Goal: Task Accomplishment & Management: Manage account settings

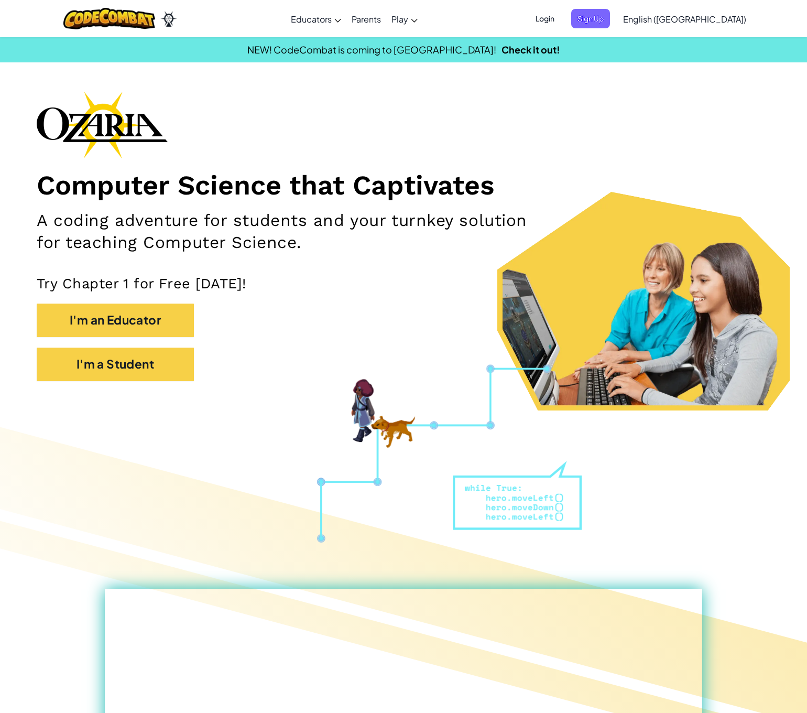
click at [561, 20] on span "Login" at bounding box center [544, 18] width 31 height 19
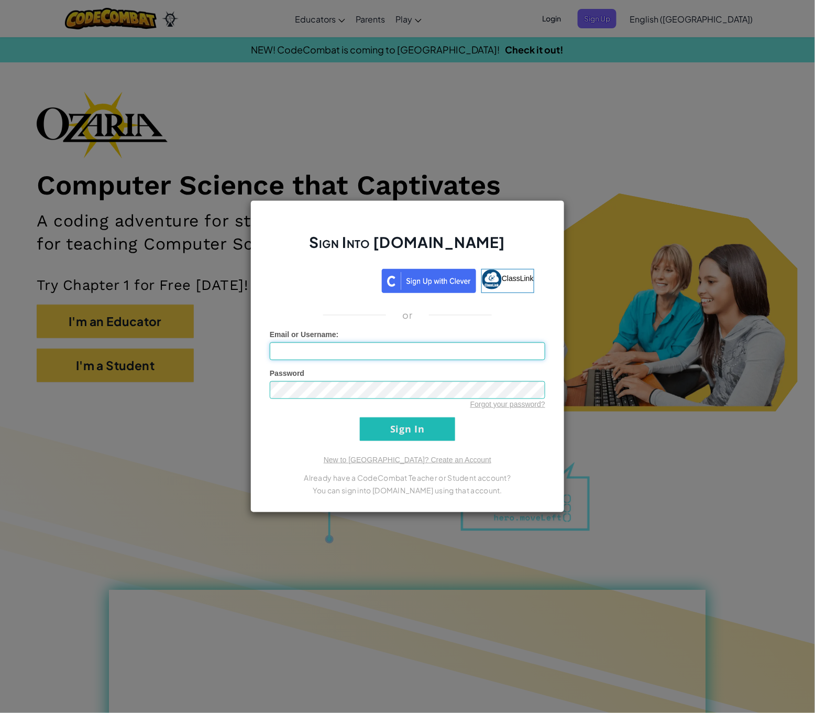
click at [343, 356] on input "Email or Username :" at bounding box center [408, 351] width 276 height 18
click at [289, 419] on form "Email or Username : Password Forgot your password? Sign In" at bounding box center [408, 385] width 276 height 112
click at [277, 351] on input "Email or Username :" at bounding box center [408, 351] width 276 height 18
type input "[PERSON_NAME][EMAIL_ADDRESS][DOMAIN_NAME]"
click at [360, 417] on input "Sign In" at bounding box center [407, 429] width 95 height 24
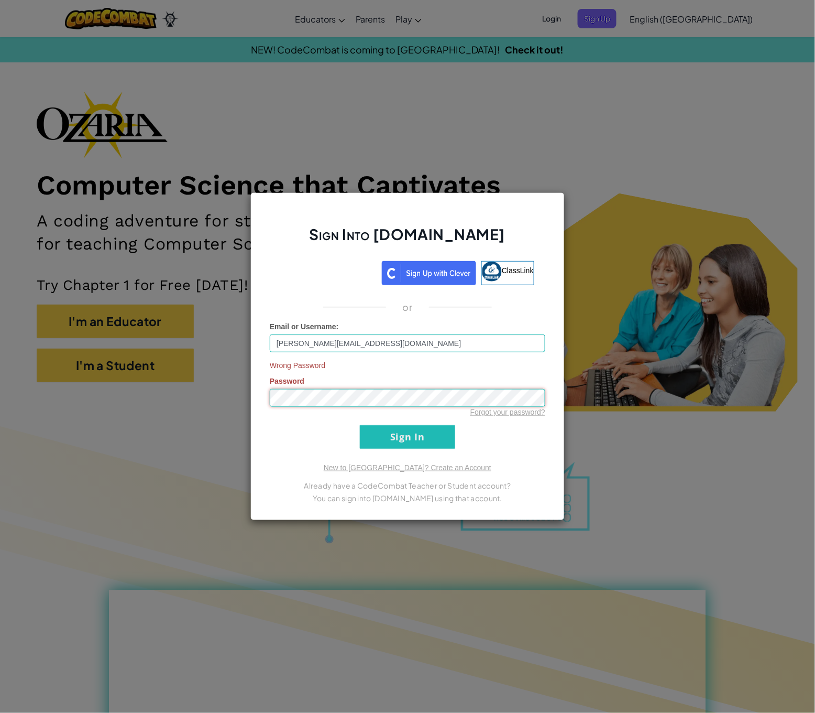
click at [124, 380] on div "Sign Into [DOMAIN_NAME] ClassLink or Email or Username : [PERSON_NAME][EMAIL_AD…" at bounding box center [407, 356] width 815 height 713
click at [360, 425] on input "Sign In" at bounding box center [407, 437] width 95 height 24
